Goal: Communication & Community: Answer question/provide support

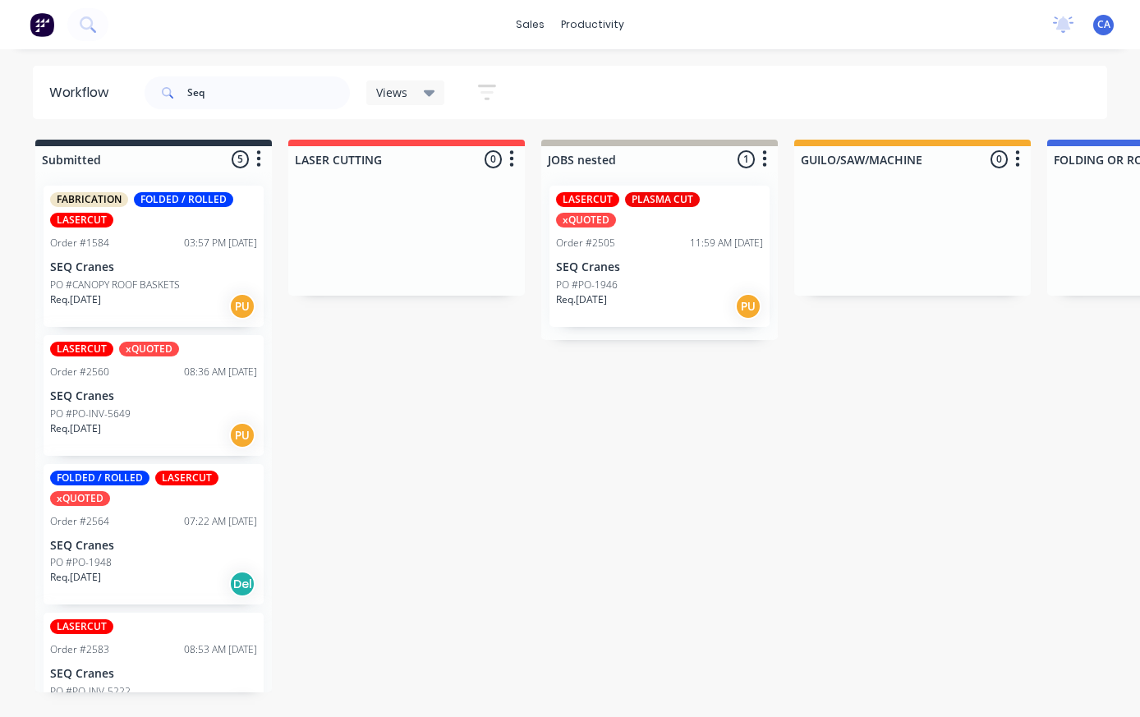
scroll to position [0, 638]
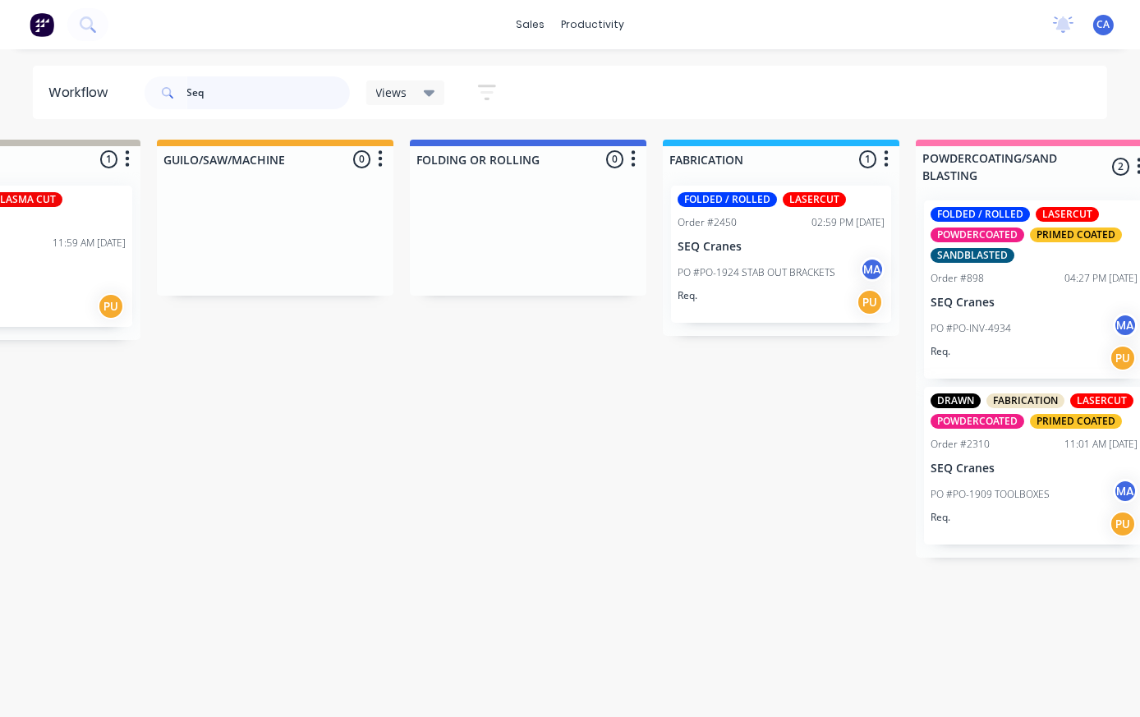
click at [276, 77] on input "Seq" at bounding box center [268, 92] width 163 height 33
click at [256, 86] on input "Seq" at bounding box center [268, 92] width 163 height 33
type input "S"
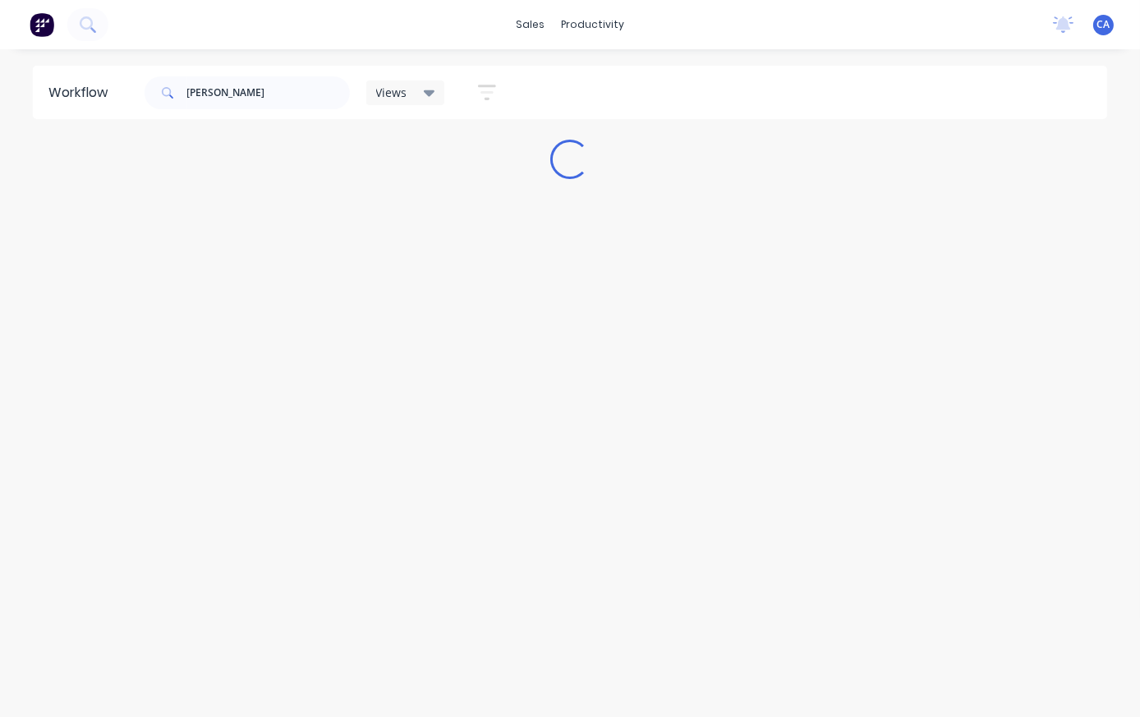
scroll to position [0, 0]
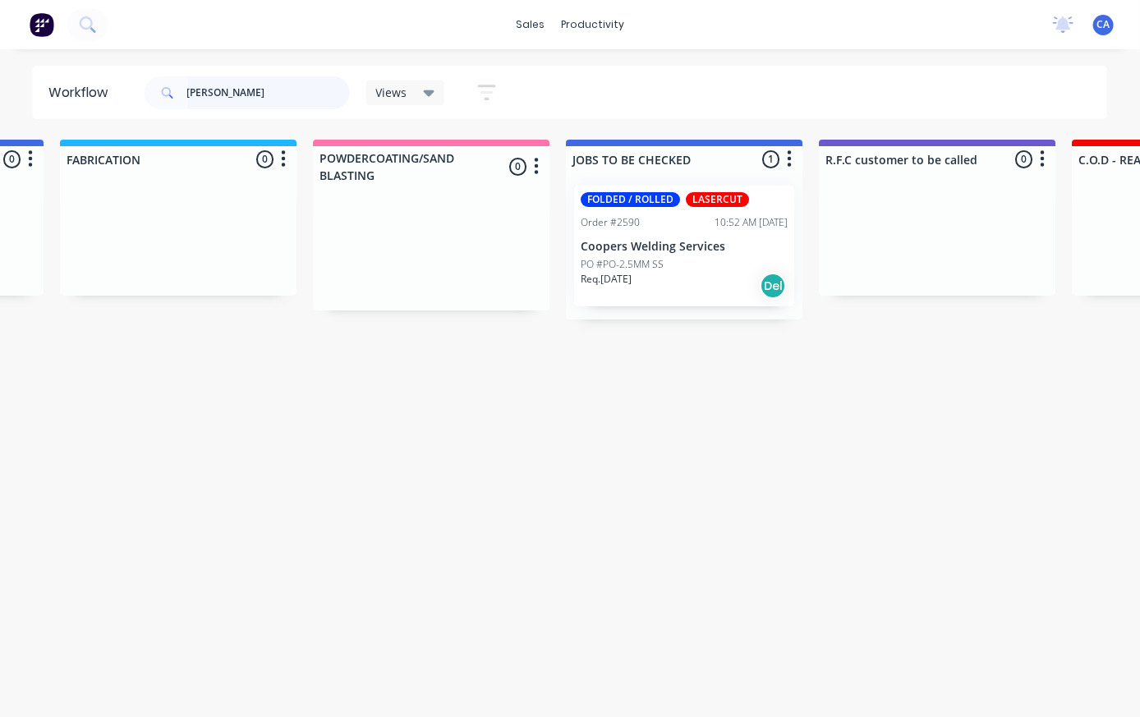
type input "[PERSON_NAME]"
click at [676, 260] on div "PO #PO-2.5MM SS" at bounding box center [684, 264] width 207 height 15
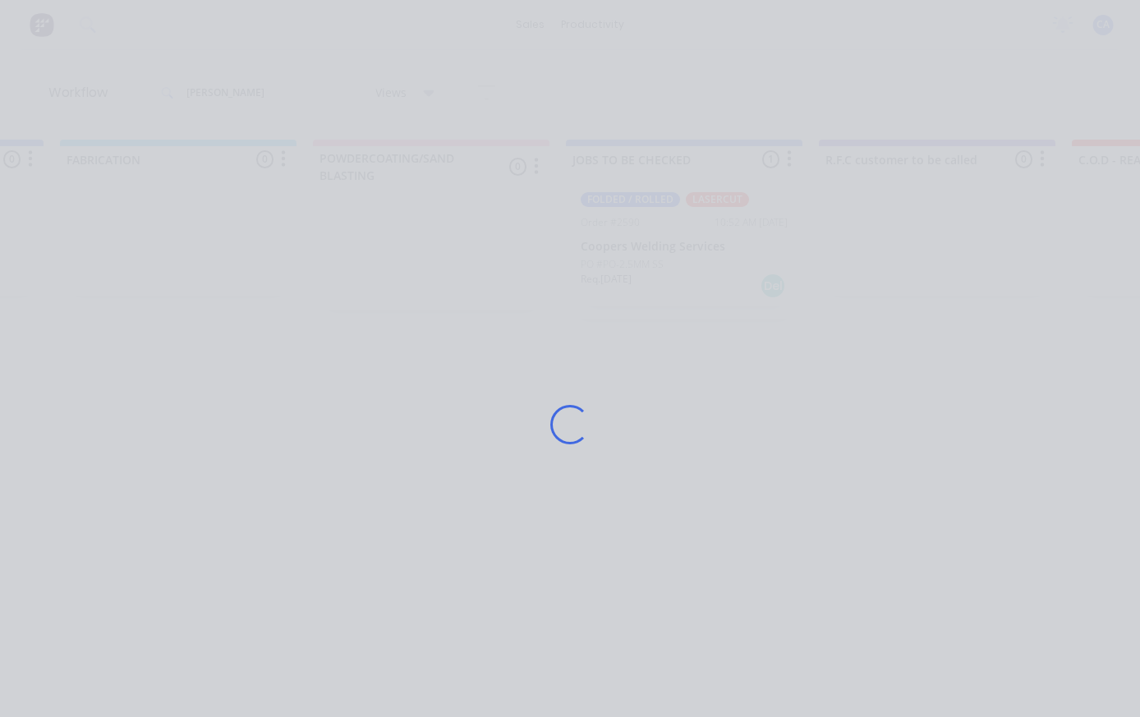
scroll to position [0, 1241]
click at [675, 260] on div "Loading..." at bounding box center [571, 424] width 962 height 717
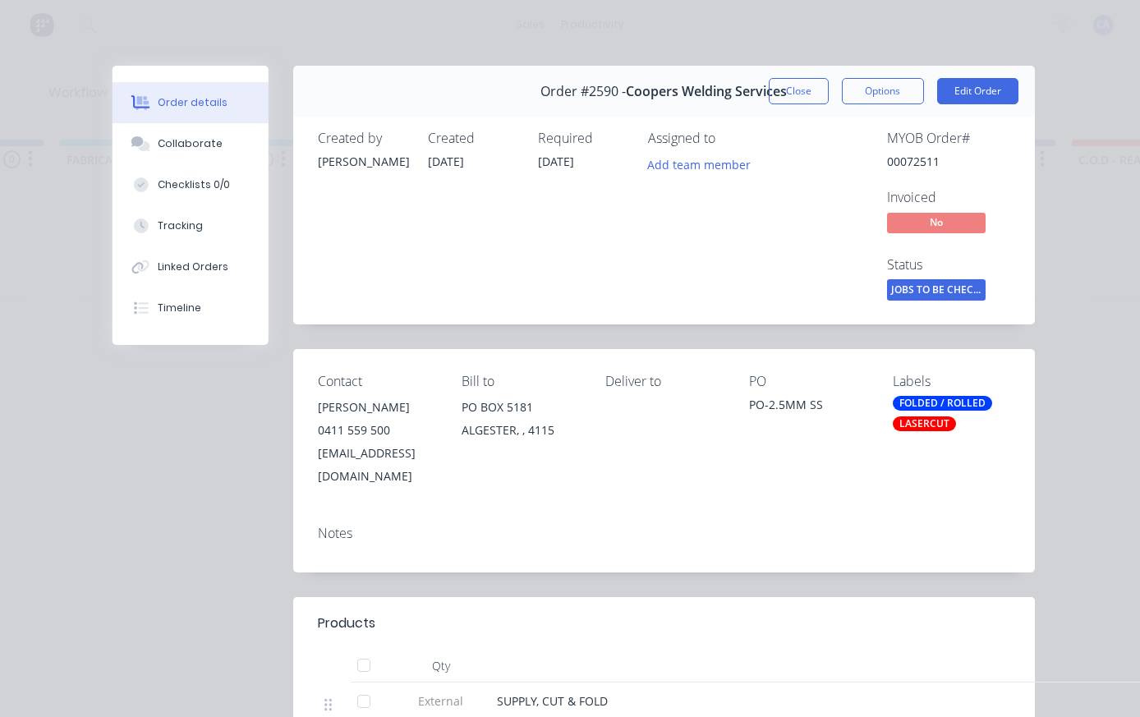
click at [225, 150] on button "Collaborate" at bounding box center [191, 143] width 156 height 41
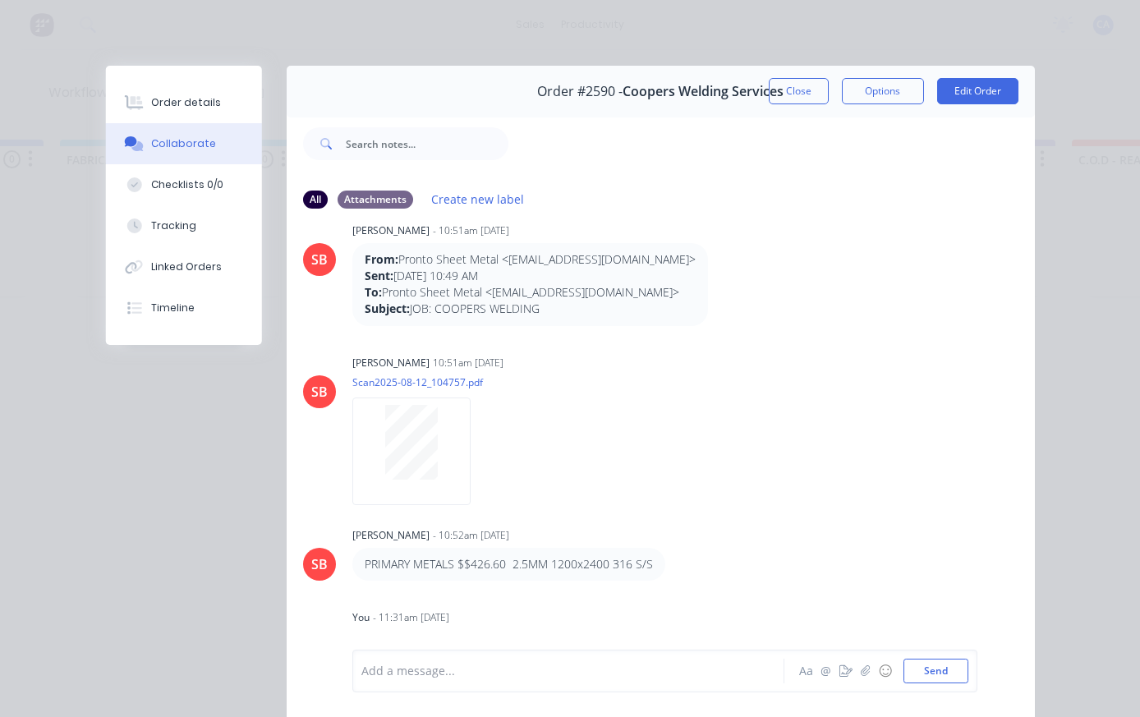
scroll to position [26, 0]
click at [645, 668] on div at bounding box center [573, 671] width 422 height 17
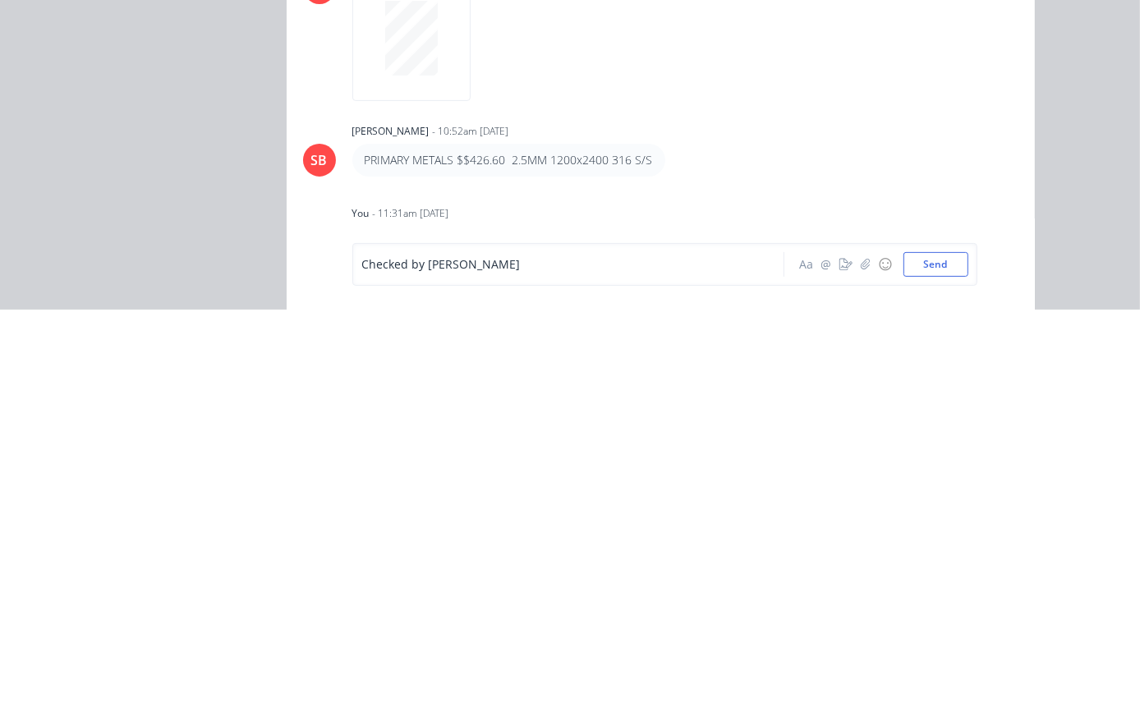
click at [949, 659] on button "Send" at bounding box center [936, 671] width 65 height 25
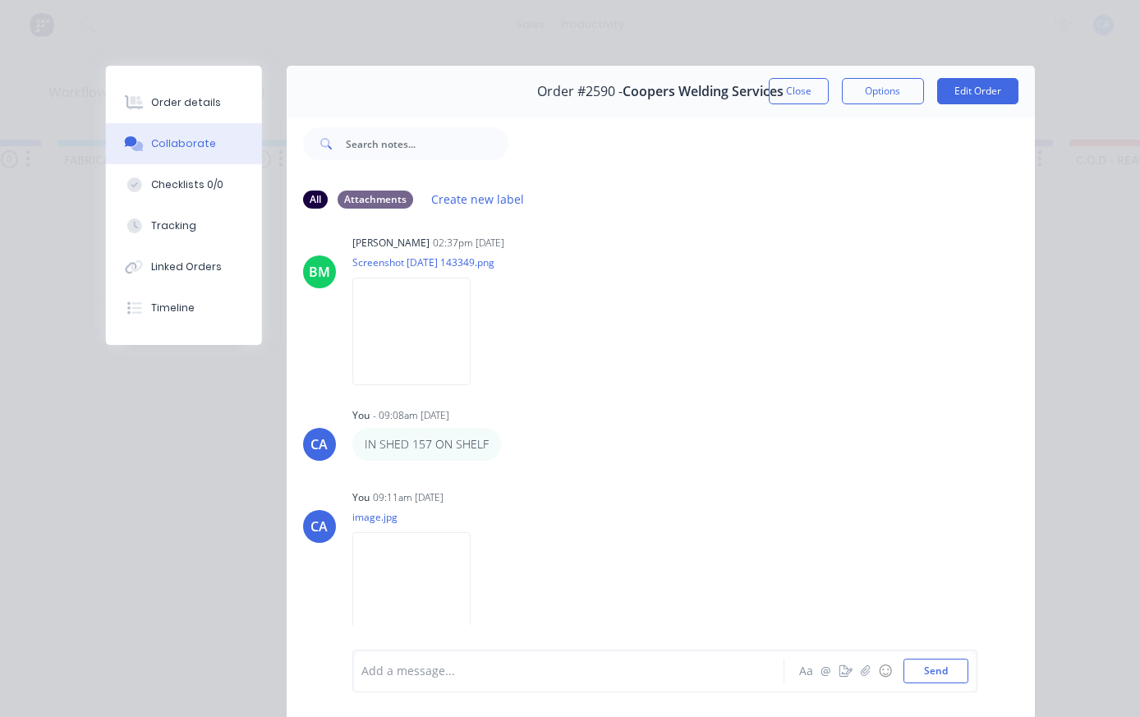
scroll to position [693, 0]
click at [864, 670] on icon "button" at bounding box center [865, 672] width 10 height 12
click at [942, 664] on button "Send" at bounding box center [936, 671] width 65 height 25
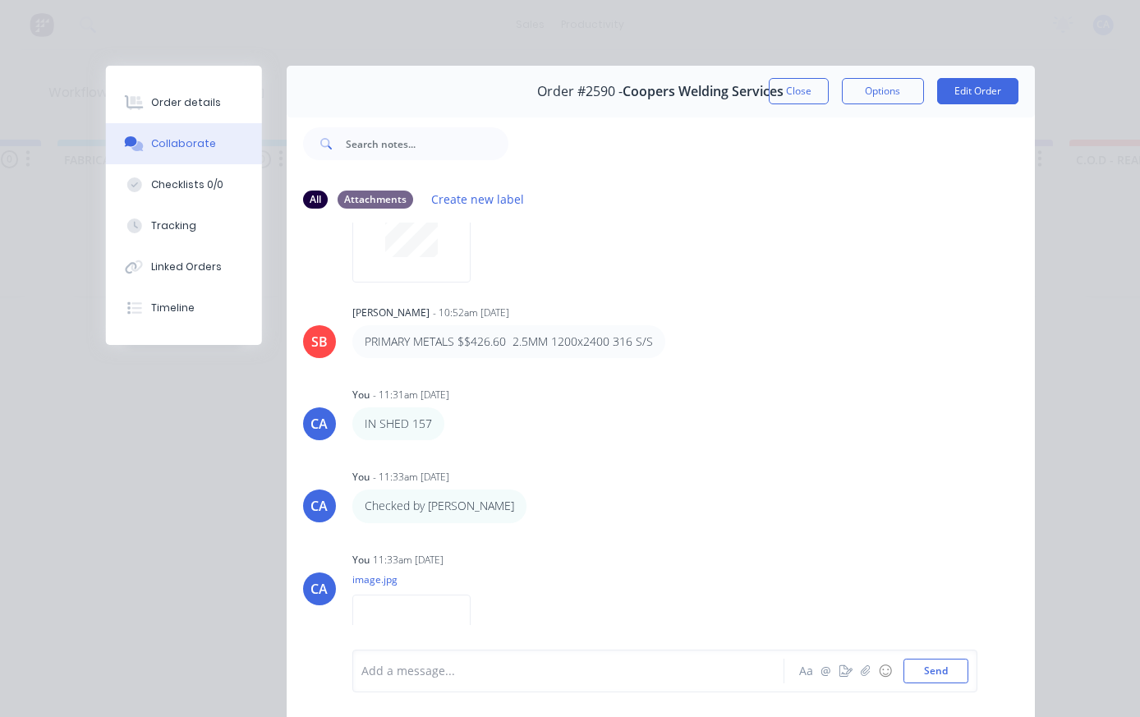
click at [787, 94] on button "Close" at bounding box center [799, 91] width 60 height 26
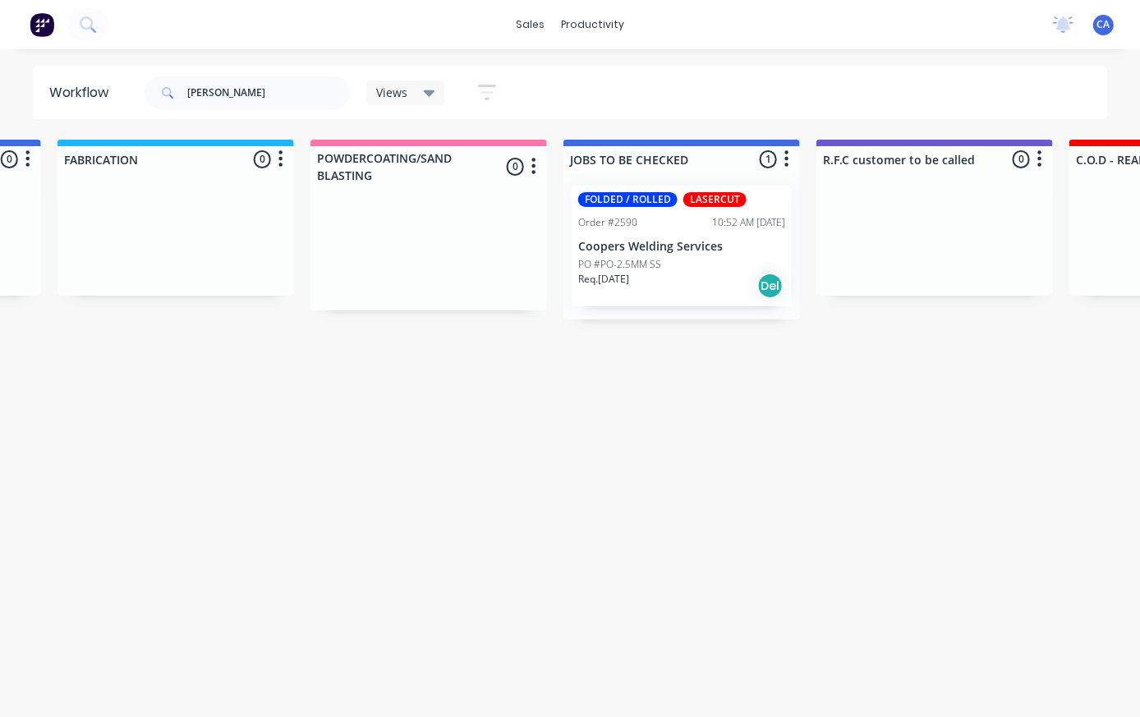
scroll to position [0, 1243]
click at [236, 86] on input "[PERSON_NAME]" at bounding box center [268, 92] width 163 height 33
type input "C"
